Goal: Information Seeking & Learning: Find specific fact

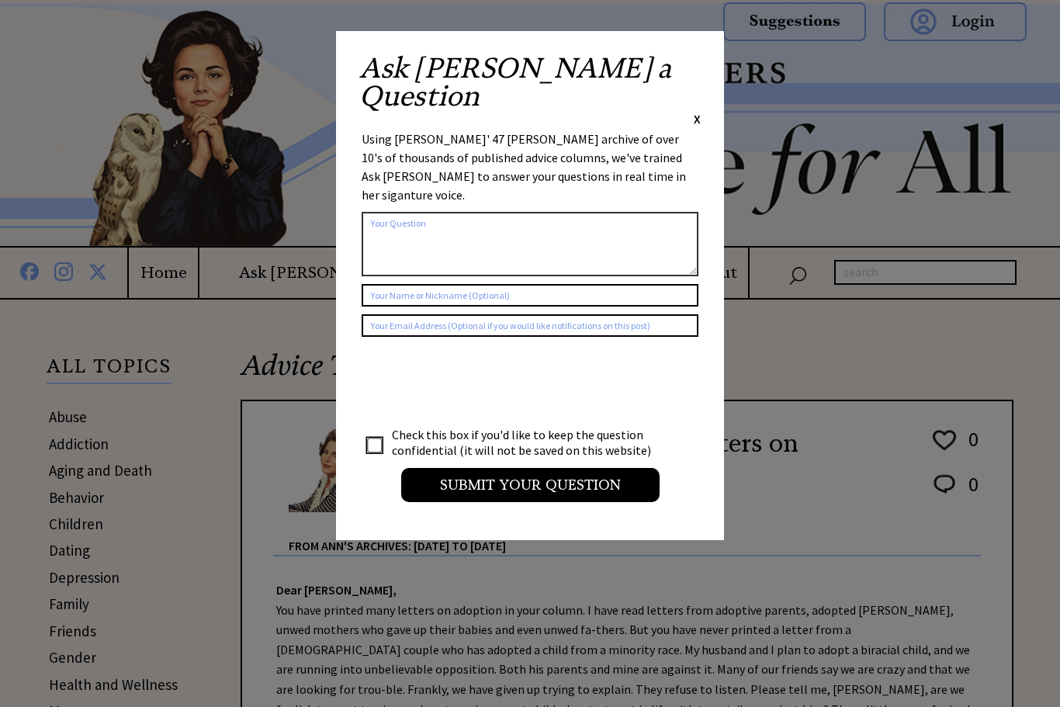
click at [699, 111] on span "X" at bounding box center [697, 119] width 7 height 16
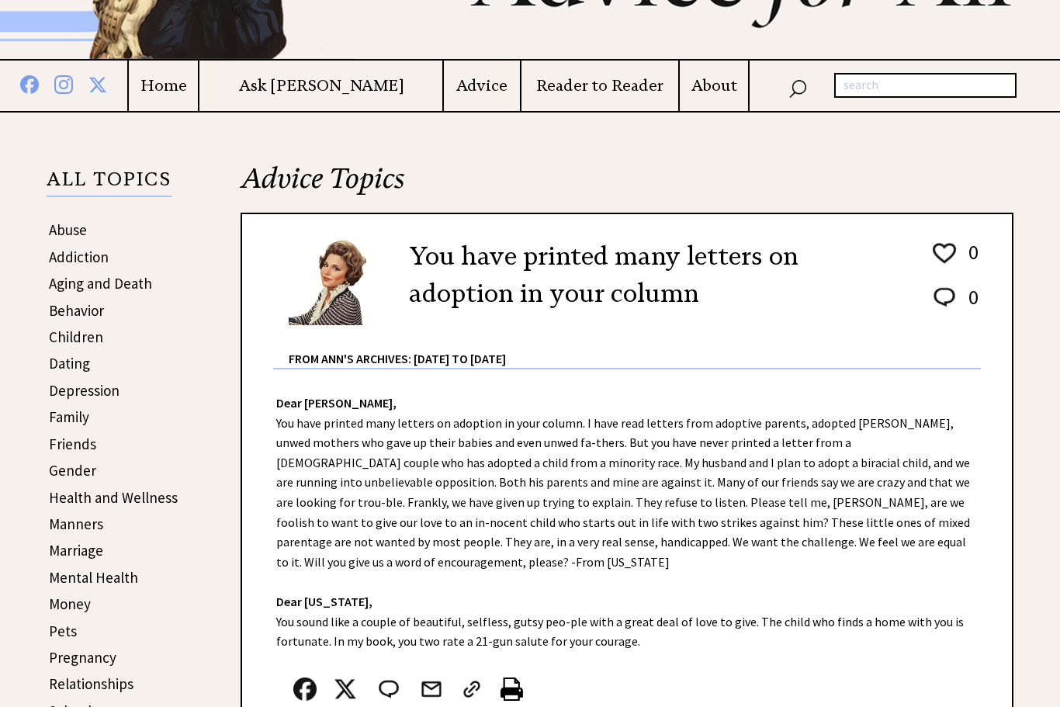
scroll to position [183, 0]
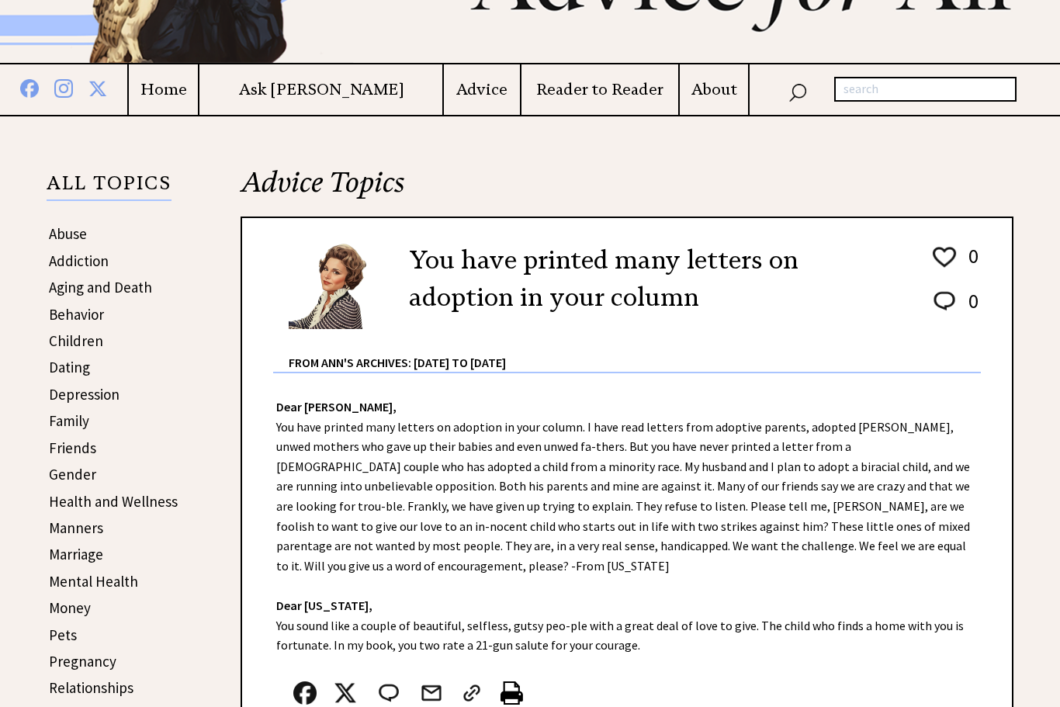
click at [863, 88] on input "text" at bounding box center [926, 89] width 182 height 25
type input "T"
type input "“Two Mothers poem"
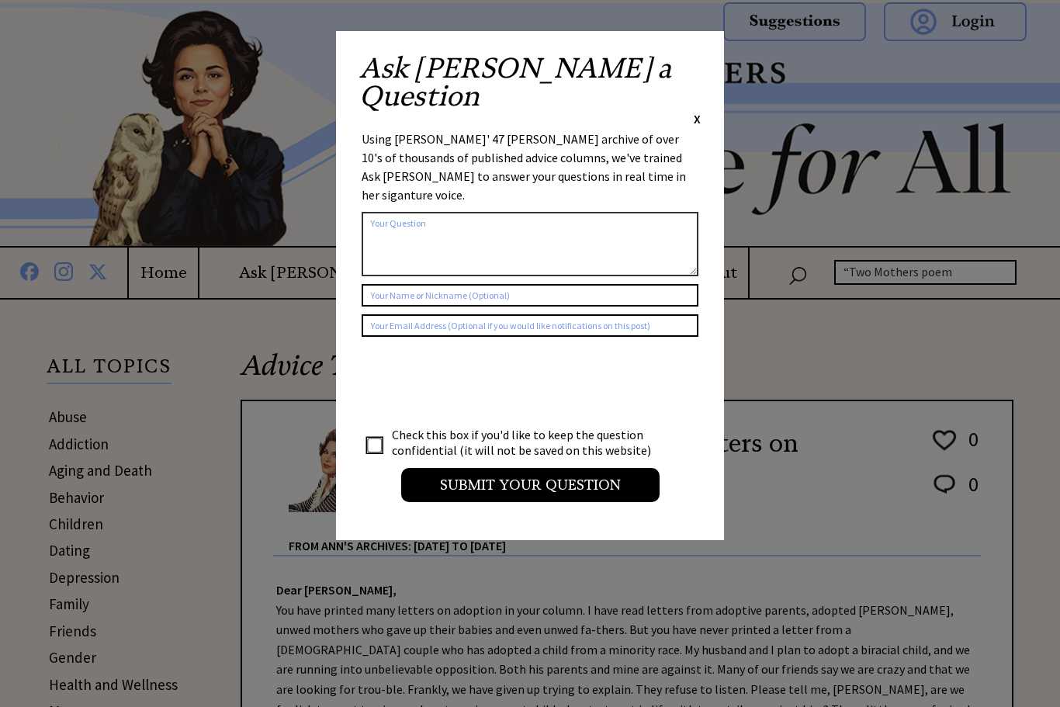
click at [699, 111] on span "X" at bounding box center [697, 119] width 7 height 16
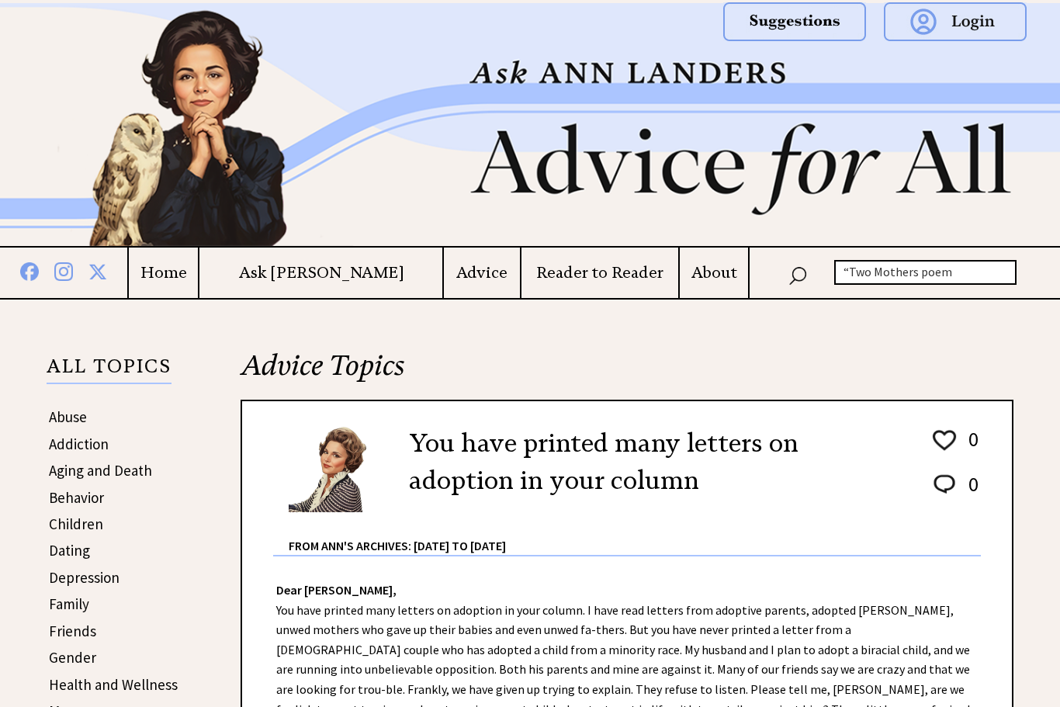
click at [876, 273] on input "“Two Mothers poem" at bounding box center [926, 272] width 182 height 25
click at [801, 275] on img at bounding box center [798, 274] width 19 height 23
click at [801, 282] on img at bounding box center [798, 274] width 19 height 23
click at [799, 279] on img at bounding box center [798, 274] width 19 height 23
click at [806, 276] on img at bounding box center [798, 274] width 19 height 23
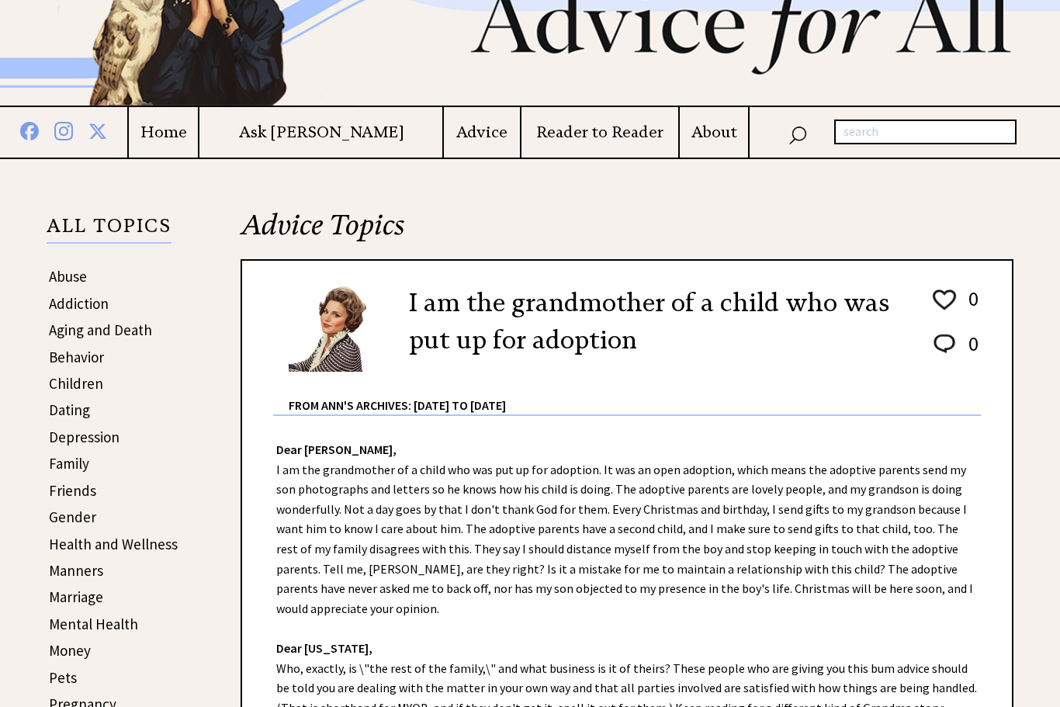
scroll to position [138, 0]
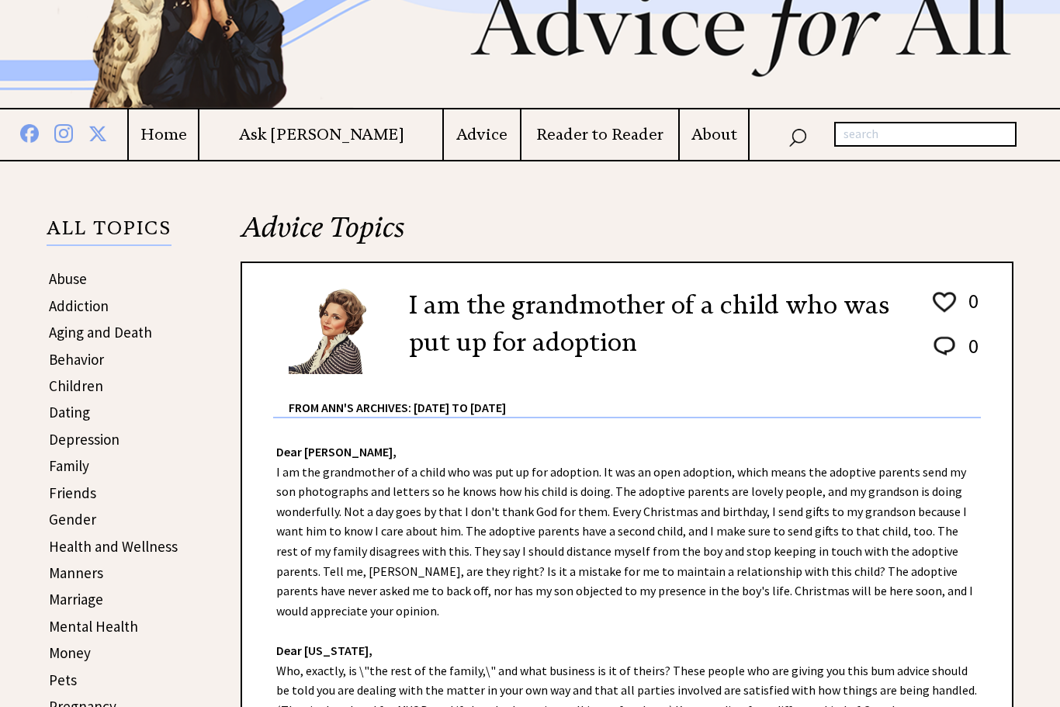
click at [876, 140] on input "text" at bounding box center [926, 134] width 182 height 25
type input "Legacy of an adopted child"
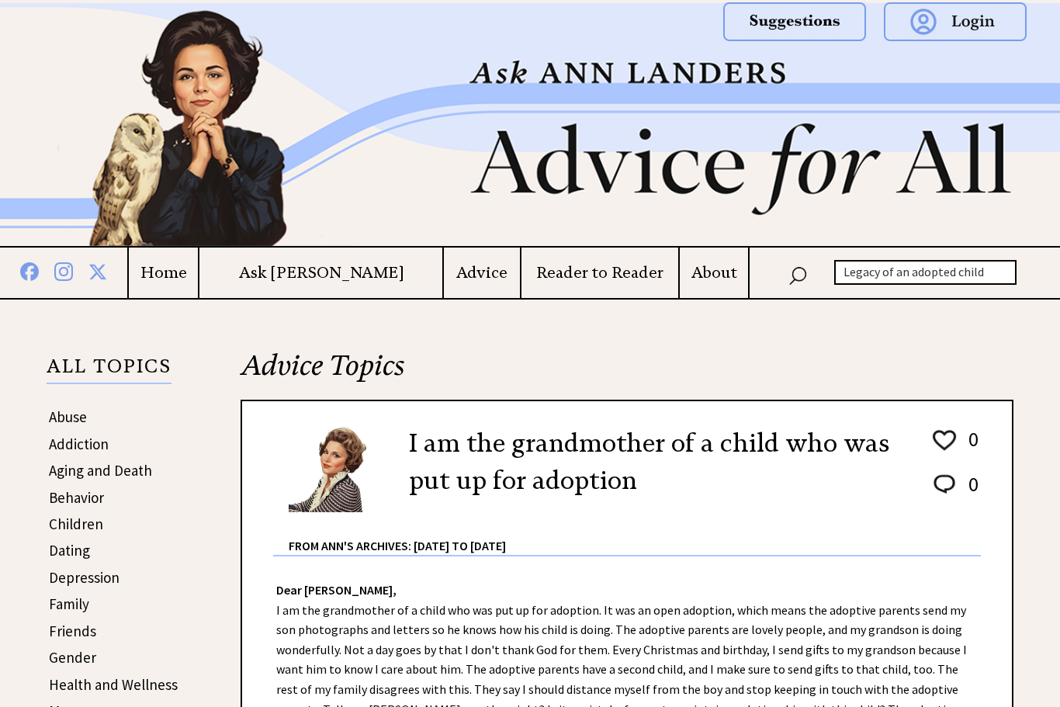
scroll to position [138, 0]
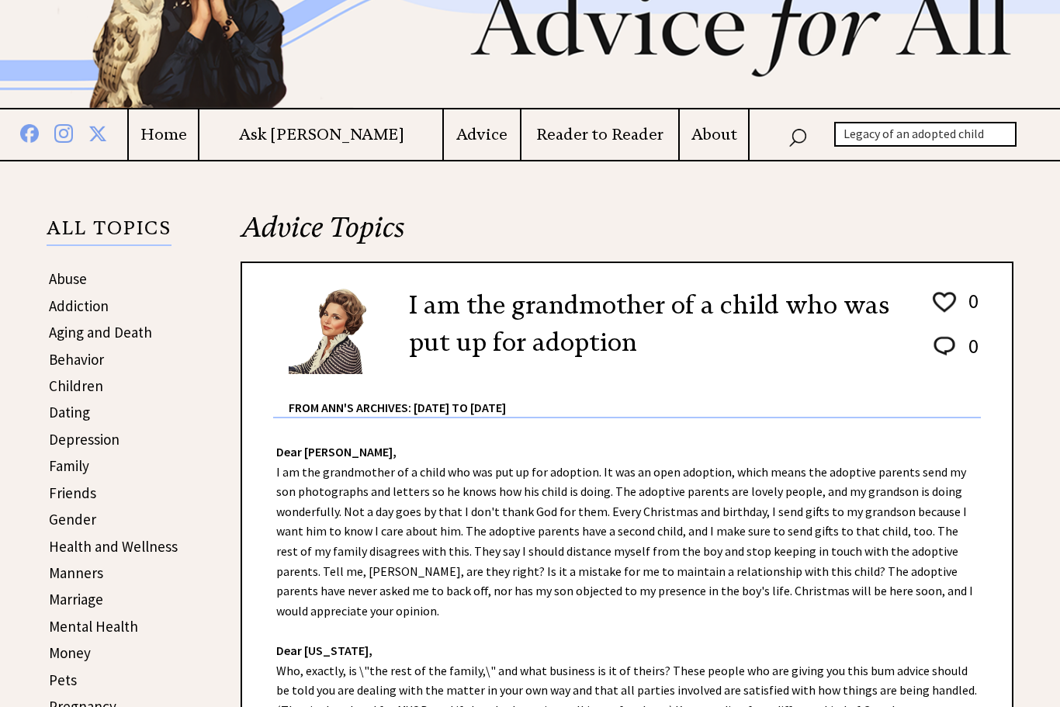
click at [807, 146] on img at bounding box center [798, 136] width 19 height 23
click at [805, 141] on img at bounding box center [798, 136] width 19 height 23
click at [806, 143] on img at bounding box center [798, 136] width 19 height 23
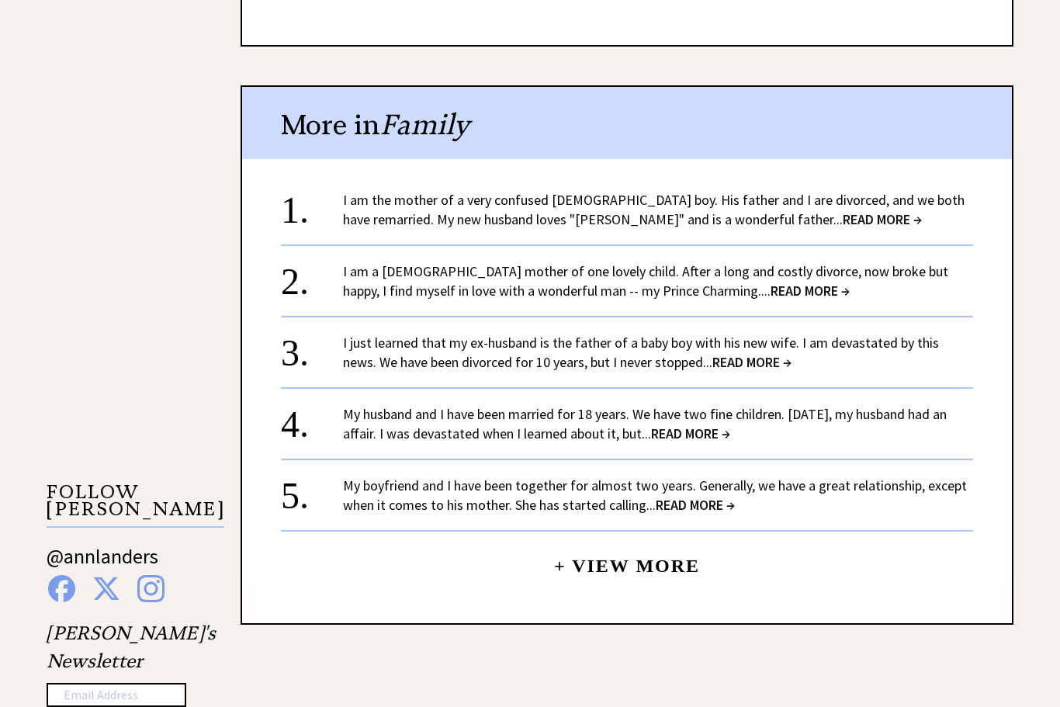
scroll to position [1112, 0]
